Goal: Task Accomplishment & Management: Manage account settings

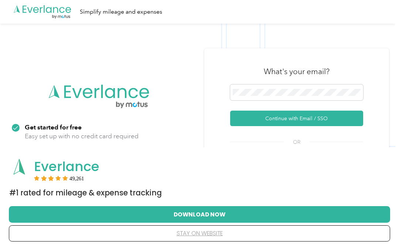
click at [80, 241] on button "stay on website" at bounding box center [199, 233] width 357 height 15
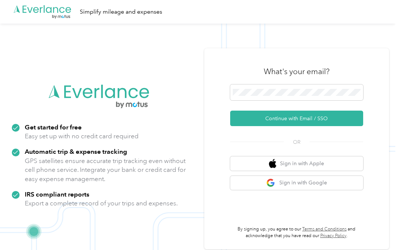
click at [307, 190] on button "Sign in with Google" at bounding box center [296, 183] width 133 height 14
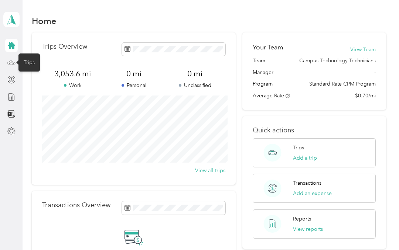
click at [15, 66] on icon at bounding box center [11, 63] width 8 height 8
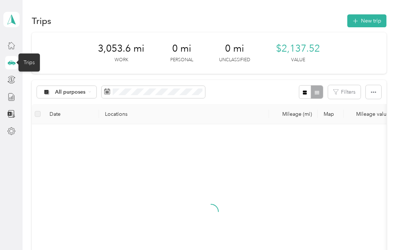
click at [375, 22] on button "New trip" at bounding box center [366, 20] width 39 height 13
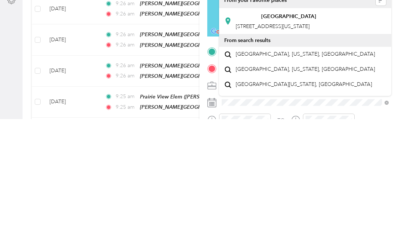
scroll to position [51, 0]
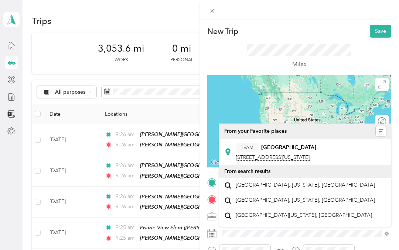
click at [309, 154] on span "[STREET_ADDRESS][US_STATE]" at bounding box center [272, 157] width 74 height 7
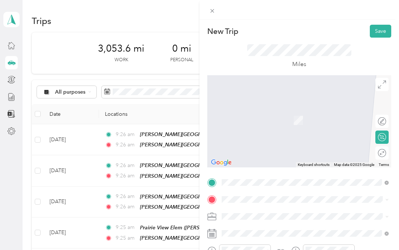
click at [278, 177] on span at bounding box center [305, 183] width 172 height 12
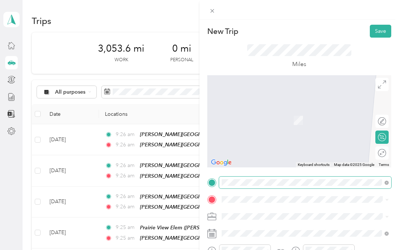
scroll to position [30, 0]
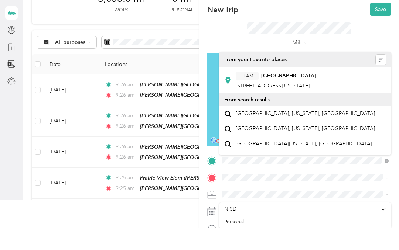
click at [316, 93] on div "TEAM [GEOGRAPHIC_DATA]" at bounding box center [275, 97] width 80 height 9
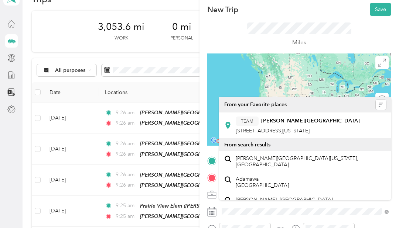
click at [325, 138] on div "TEAM [PERSON_NAME][GEOGRAPHIC_DATA]" at bounding box center [297, 142] width 124 height 9
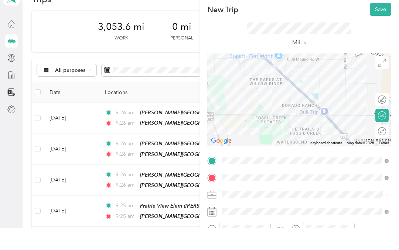
scroll to position [0, 0]
click at [385, 25] on button "Save" at bounding box center [379, 31] width 21 height 13
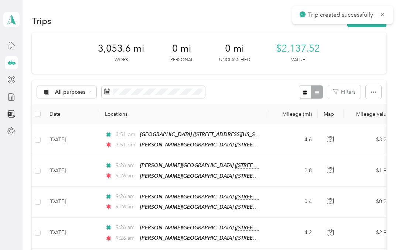
click at [391, 13] on div "Trip created successfully" at bounding box center [342, 15] width 101 height 18
click at [384, 11] on icon at bounding box center [382, 14] width 6 height 7
click at [380, 16] on button "New trip" at bounding box center [366, 20] width 39 height 13
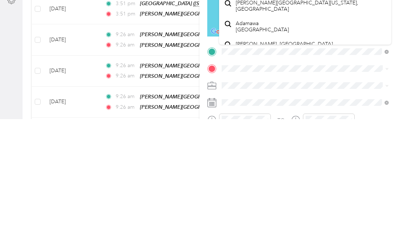
scroll to position [51, 0]
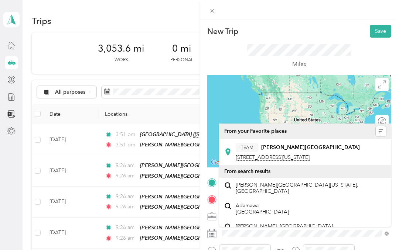
click at [309, 154] on span "[STREET_ADDRESS][US_STATE]" at bounding box center [272, 157] width 74 height 7
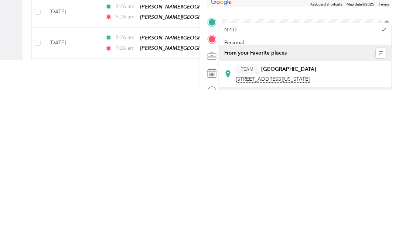
scroll to position [30, 0]
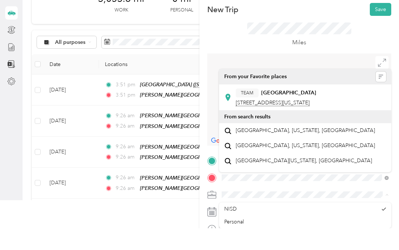
click at [316, 111] on strong "[GEOGRAPHIC_DATA]" at bounding box center [288, 114] width 55 height 7
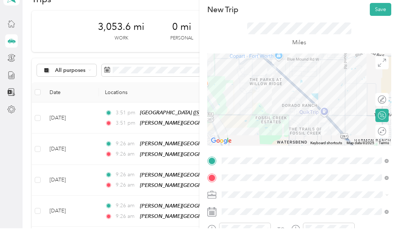
scroll to position [0, 0]
click at [384, 25] on button "Save" at bounding box center [379, 31] width 21 height 13
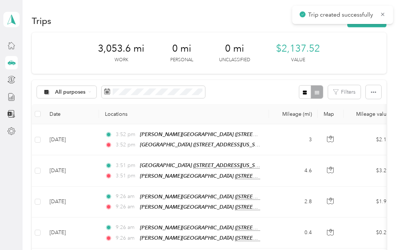
click at [385, 17] on icon at bounding box center [382, 14] width 6 height 7
click at [382, 16] on button "New trip" at bounding box center [366, 20] width 39 height 13
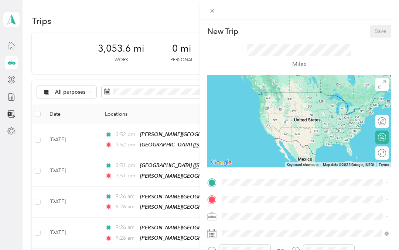
click at [290, 177] on span at bounding box center [305, 183] width 172 height 12
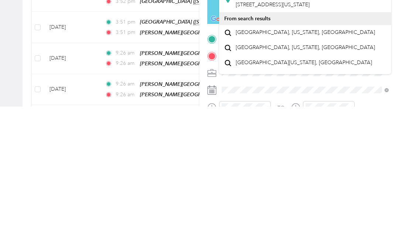
scroll to position [30, 0]
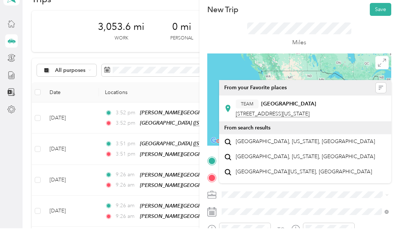
click at [316, 121] on div "TEAM [GEOGRAPHIC_DATA]" at bounding box center [275, 125] width 80 height 9
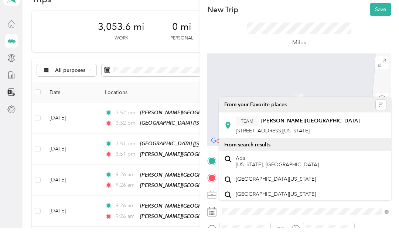
click at [326, 138] on div "TEAM [PERSON_NAME][GEOGRAPHIC_DATA]" at bounding box center [297, 142] width 124 height 9
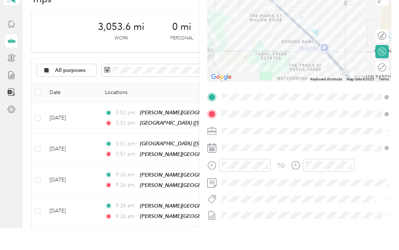
scroll to position [63, 0]
click at [262, 217] on span at bounding box center [305, 222] width 172 height 11
click at [259, 191] on div "TO Add photo" at bounding box center [299, 204] width 184 height 180
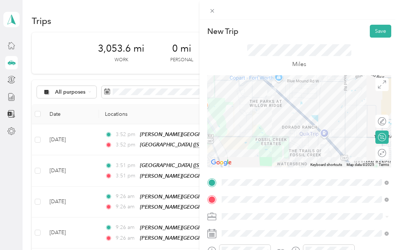
scroll to position [0, 0]
click at [384, 28] on button "Save" at bounding box center [379, 31] width 21 height 13
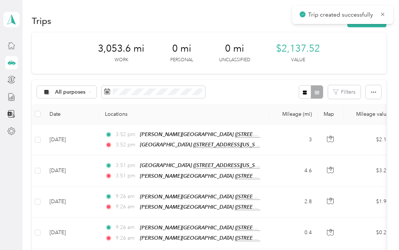
click at [389, 16] on div "Trip created successfully" at bounding box center [342, 15] width 101 height 18
click at [384, 17] on icon at bounding box center [382, 14] width 6 height 7
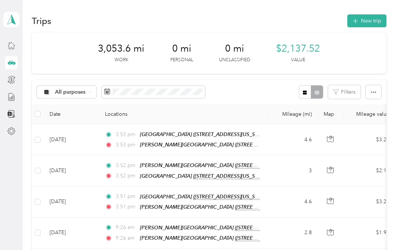
click at [385, 15] on button "New trip" at bounding box center [366, 20] width 39 height 13
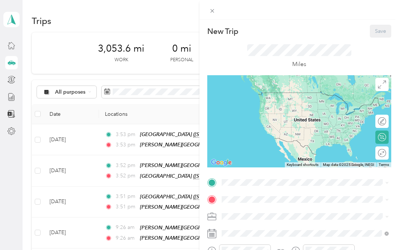
click at [282, 177] on span at bounding box center [305, 183] width 172 height 12
click at [280, 175] on div "New Trip Save This trip cannot be edited because it is either under review, app…" at bounding box center [299, 191] width 184 height 332
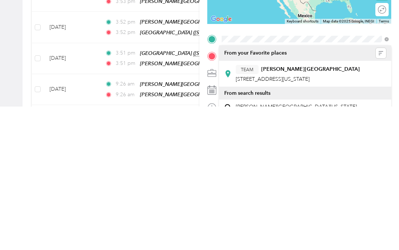
scroll to position [30, 0]
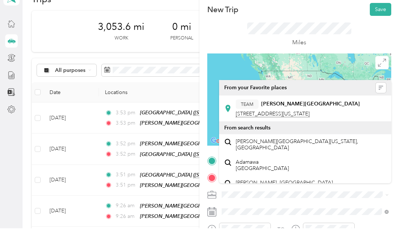
click at [346, 121] on div "TEAM [PERSON_NAME][GEOGRAPHIC_DATA]" at bounding box center [297, 125] width 124 height 9
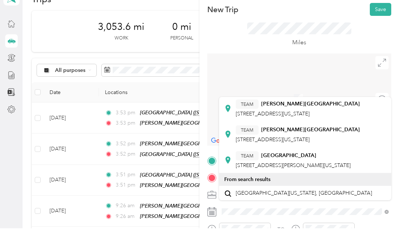
scroll to position [198, 0]
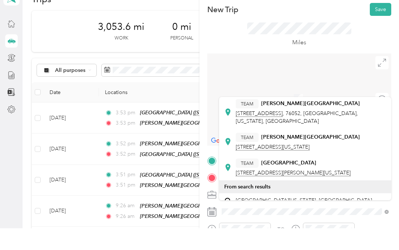
click at [317, 155] on div "TEAM [PERSON_NAME][GEOGRAPHIC_DATA]" at bounding box center [297, 159] width 124 height 9
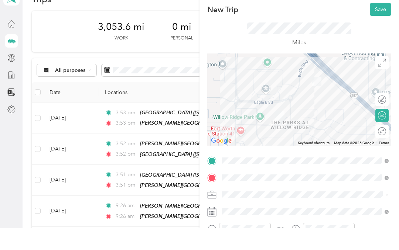
scroll to position [0, 0]
click at [380, 25] on button "Save" at bounding box center [379, 31] width 21 height 13
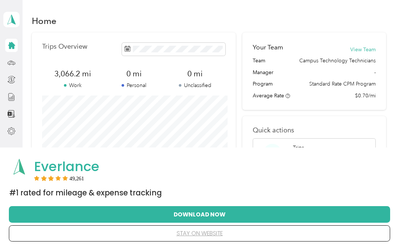
click at [193, 236] on button "stay on website" at bounding box center [199, 233] width 357 height 15
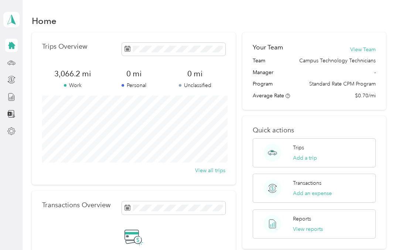
click at [9, 97] on icon at bounding box center [11, 97] width 8 height 8
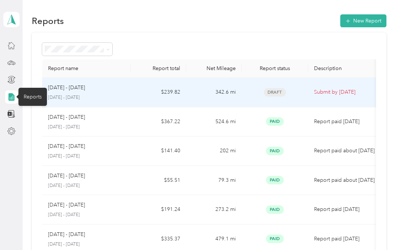
click at [66, 89] on p "[DATE] - [DATE]" at bounding box center [66, 88] width 37 height 8
